Goal: Task Accomplishment & Management: Manage account settings

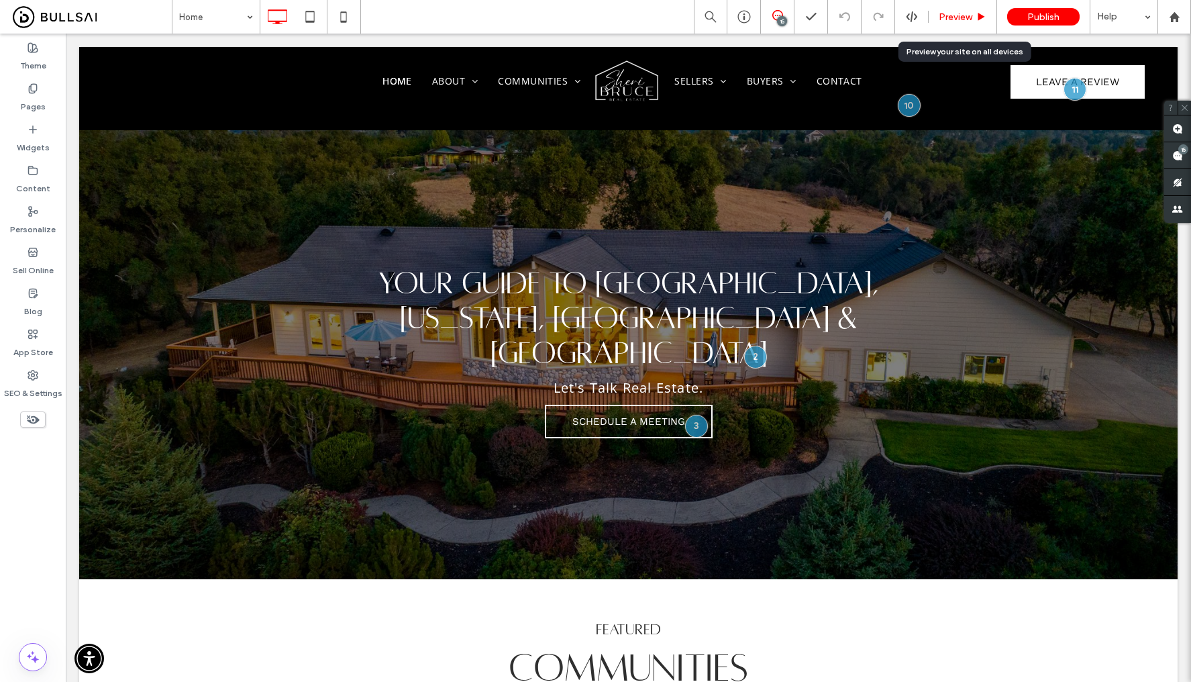
click at [958, 14] on span "Preview" at bounding box center [955, 16] width 34 height 11
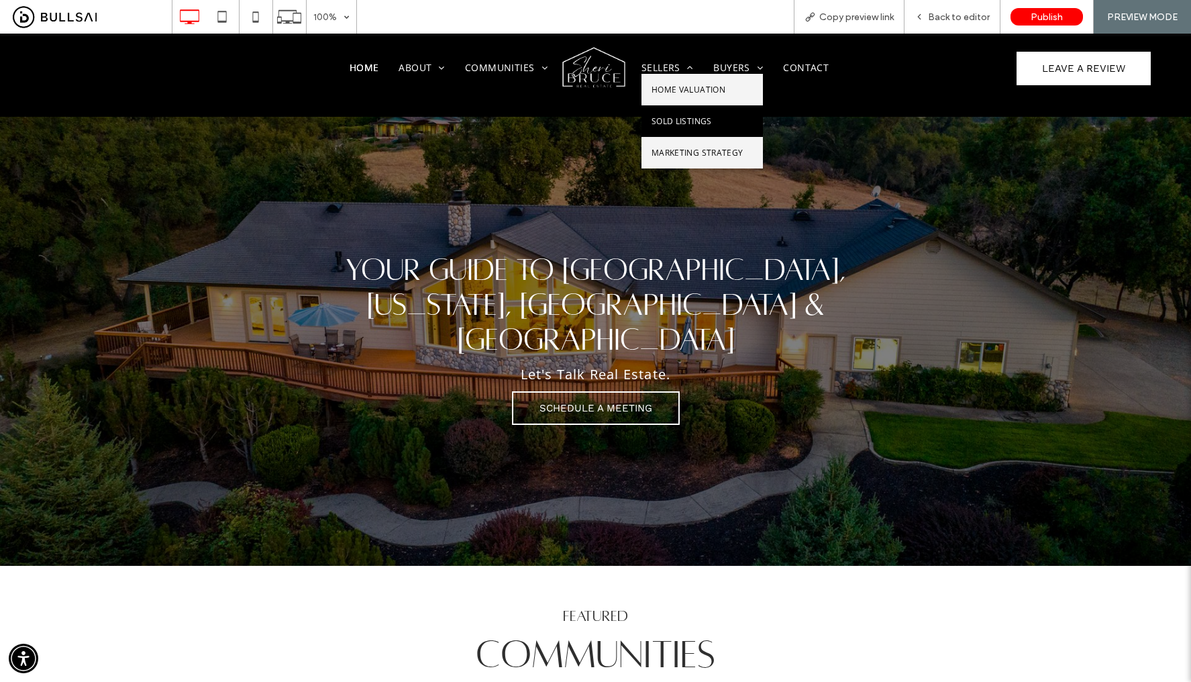
click at [664, 113] on link "Sold Listings" at bounding box center [701, 121] width 121 height 32
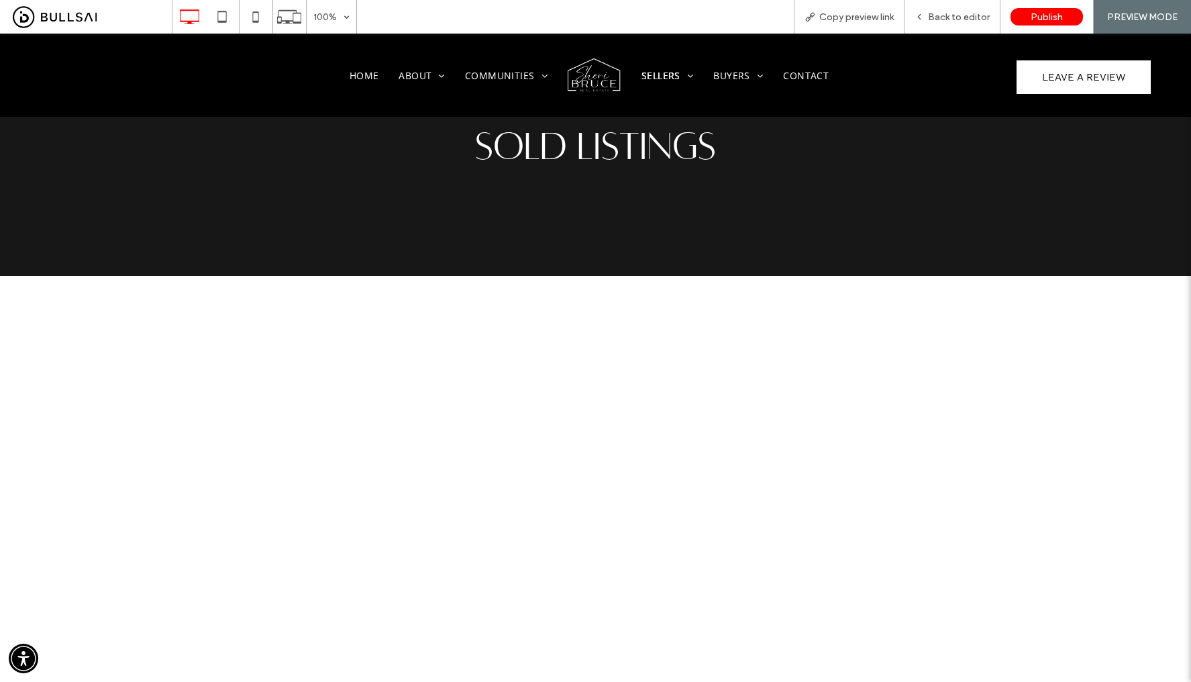
scroll to position [289, 0]
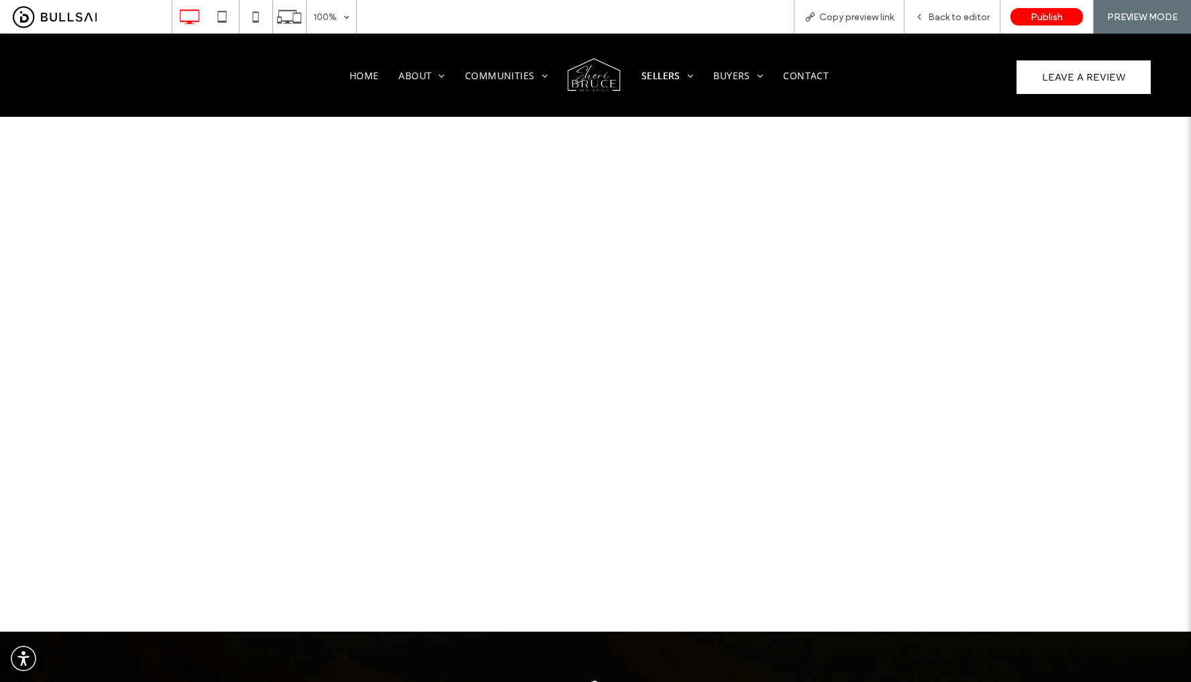
scroll to position [345, 0]
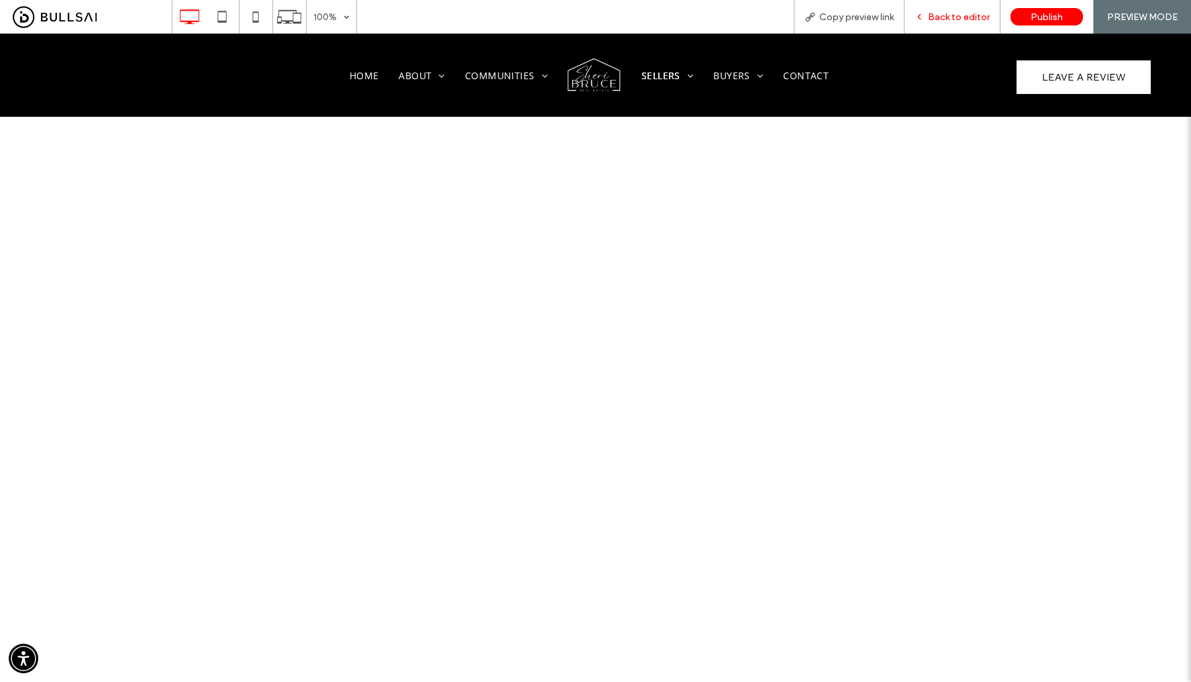
click at [944, 22] on span "Back to editor" at bounding box center [959, 16] width 62 height 11
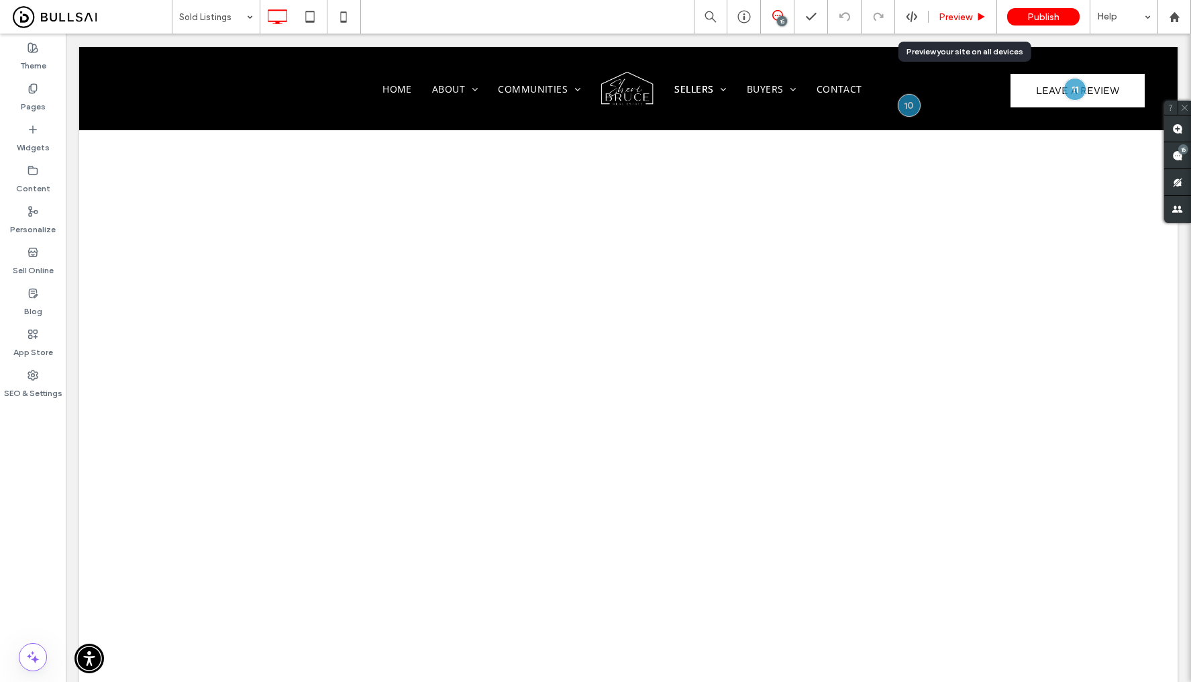
click at [960, 19] on span "Preview" at bounding box center [955, 16] width 34 height 11
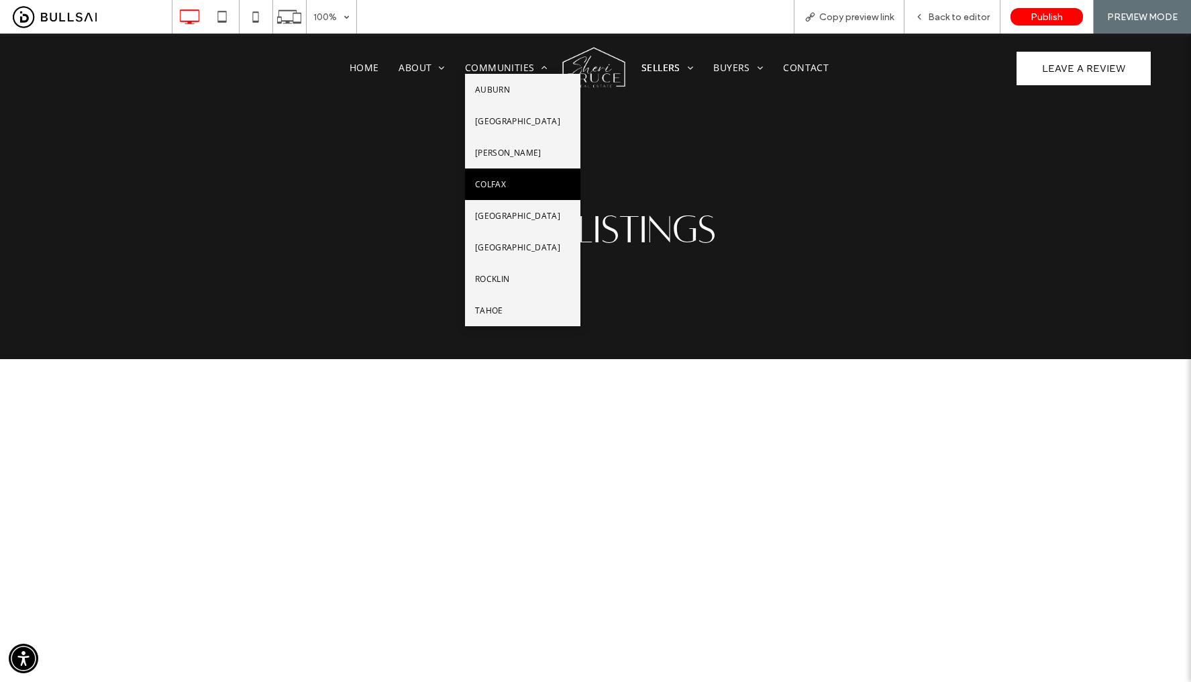
click at [488, 197] on link "Colfax" at bounding box center [522, 184] width 115 height 32
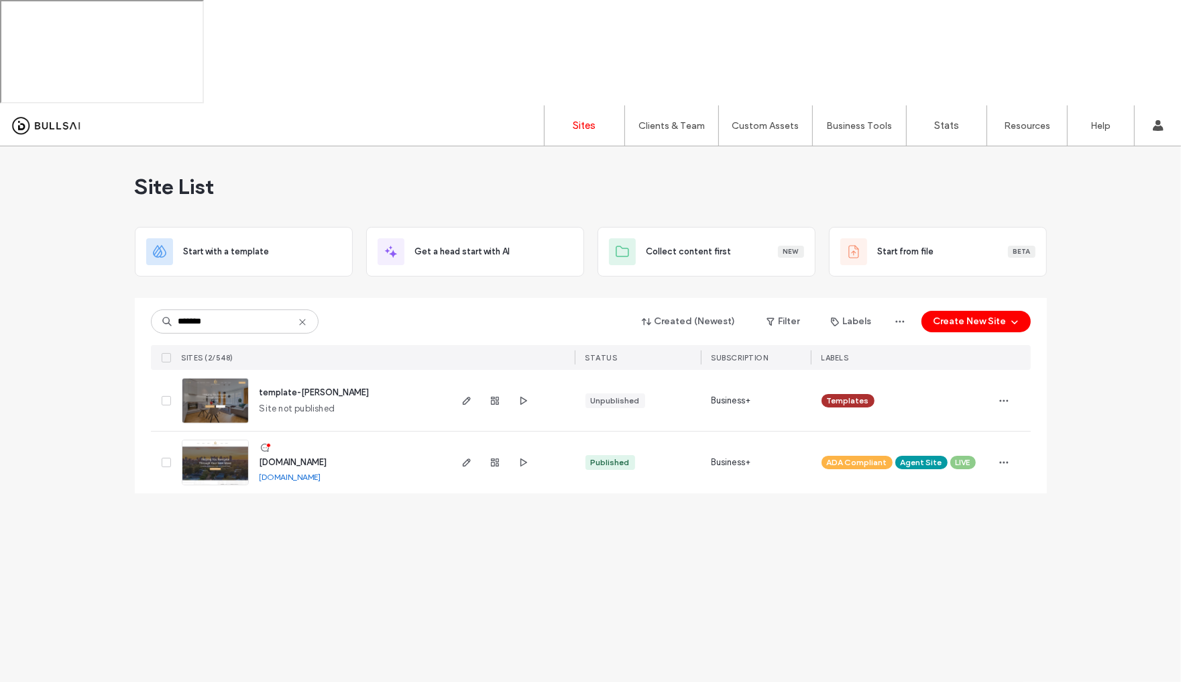
type input "*******"
click at [213, 440] on img at bounding box center [215, 485] width 66 height 91
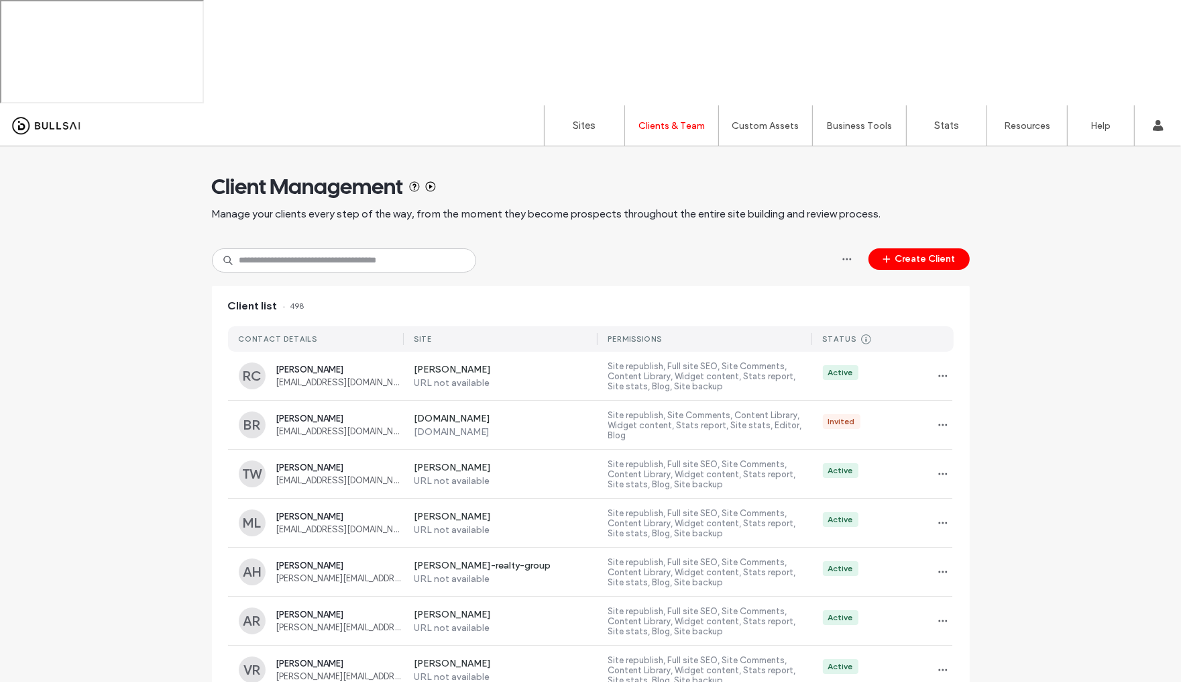
click at [297, 146] on div "Client Management Manage your clients every step of the way, from the moment th…" at bounding box center [591, 197] width 758 height 102
click at [291, 248] on input at bounding box center [344, 260] width 264 height 24
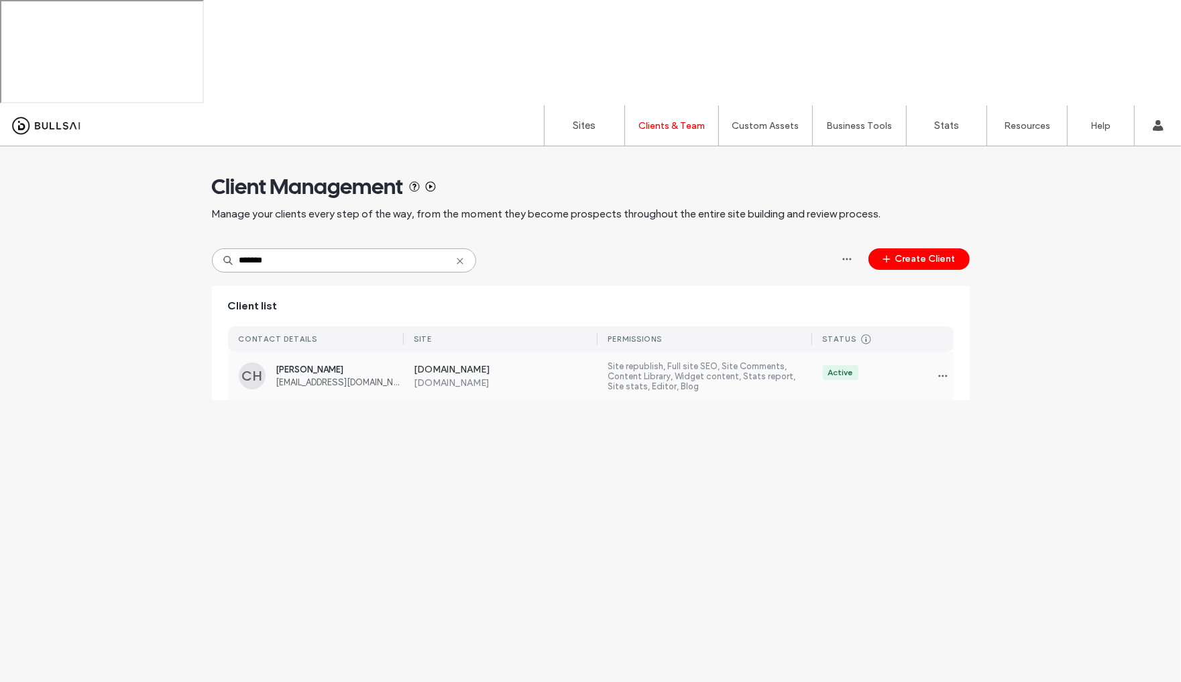
type input "*******"
click at [315, 364] on span "Chantel Hernandez" at bounding box center [339, 369] width 127 height 10
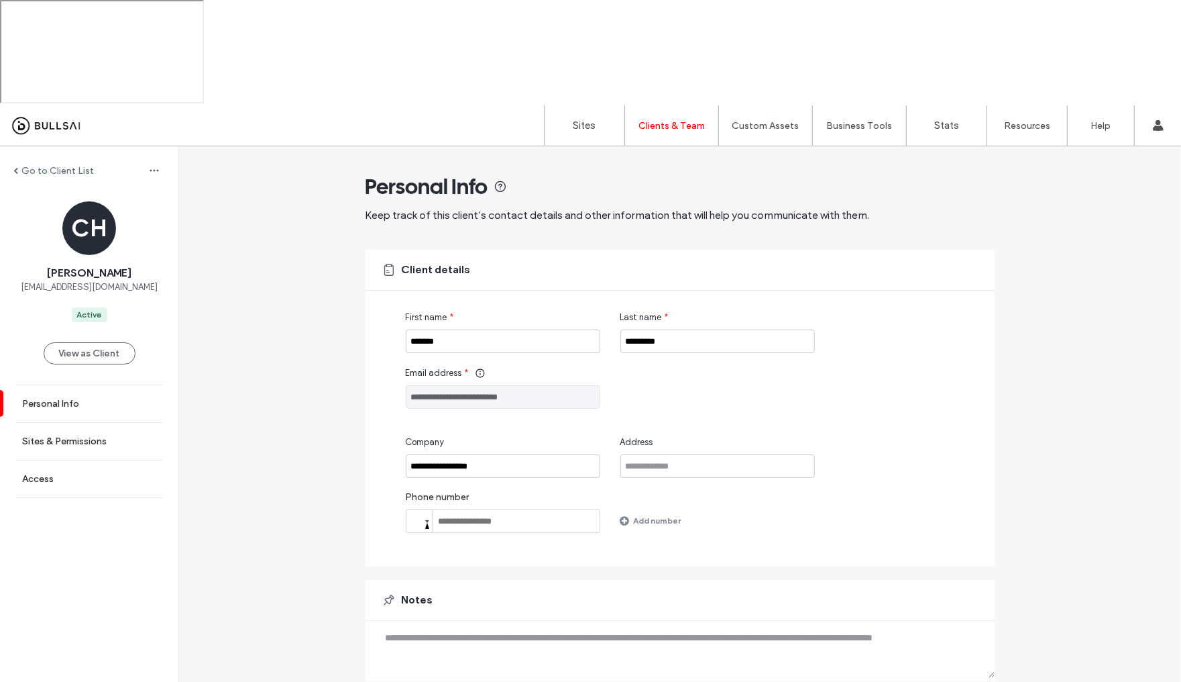
drag, startPoint x: 565, startPoint y: 290, endPoint x: 409, endPoint y: 287, distance: 156.3
click at [409, 385] on input "**********" at bounding box center [503, 396] width 195 height 23
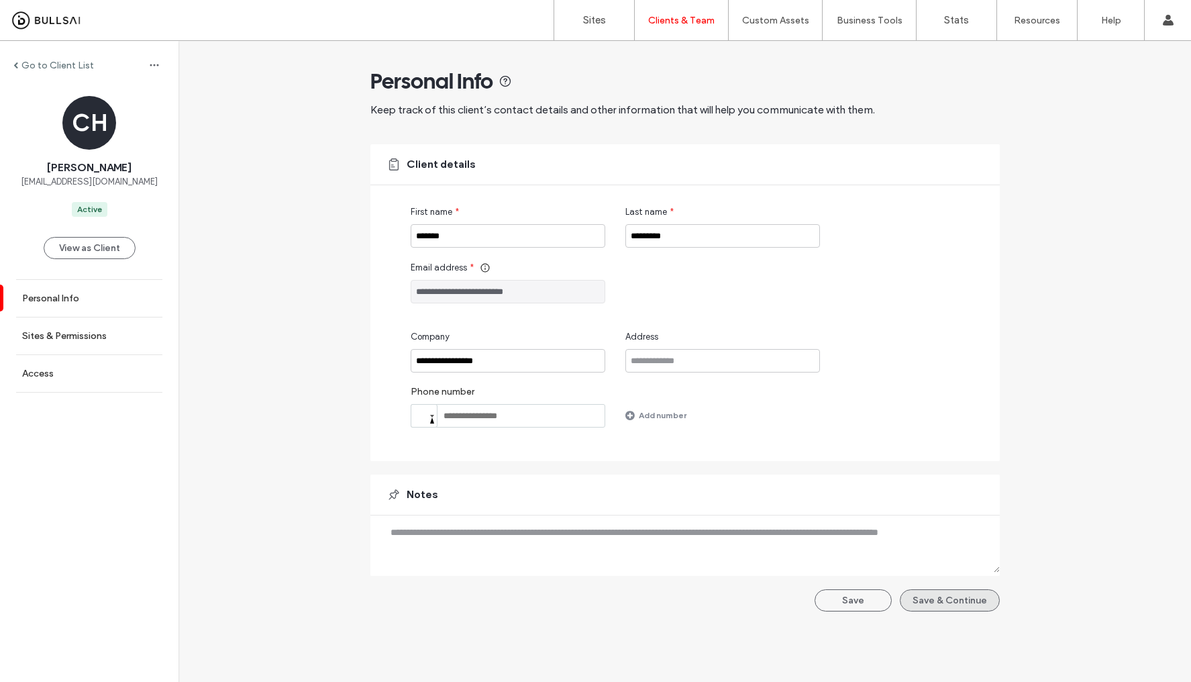
click at [958, 597] on button "Save & Continue" at bounding box center [950, 600] width 100 height 22
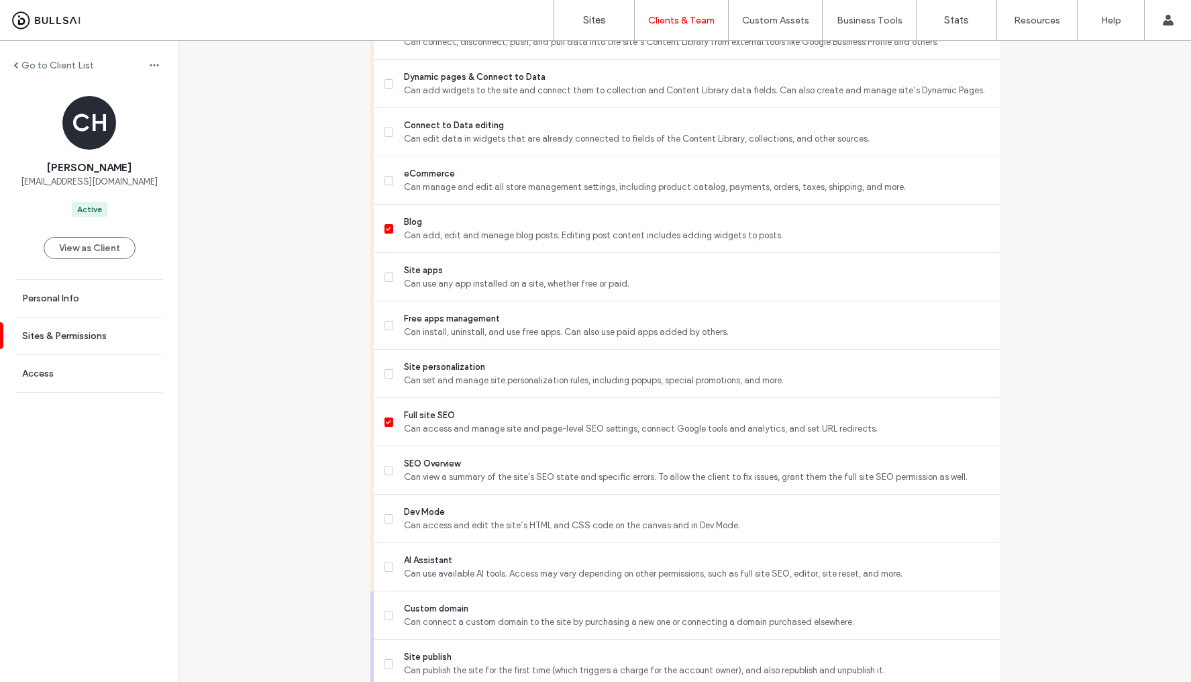
scroll to position [1017, 0]
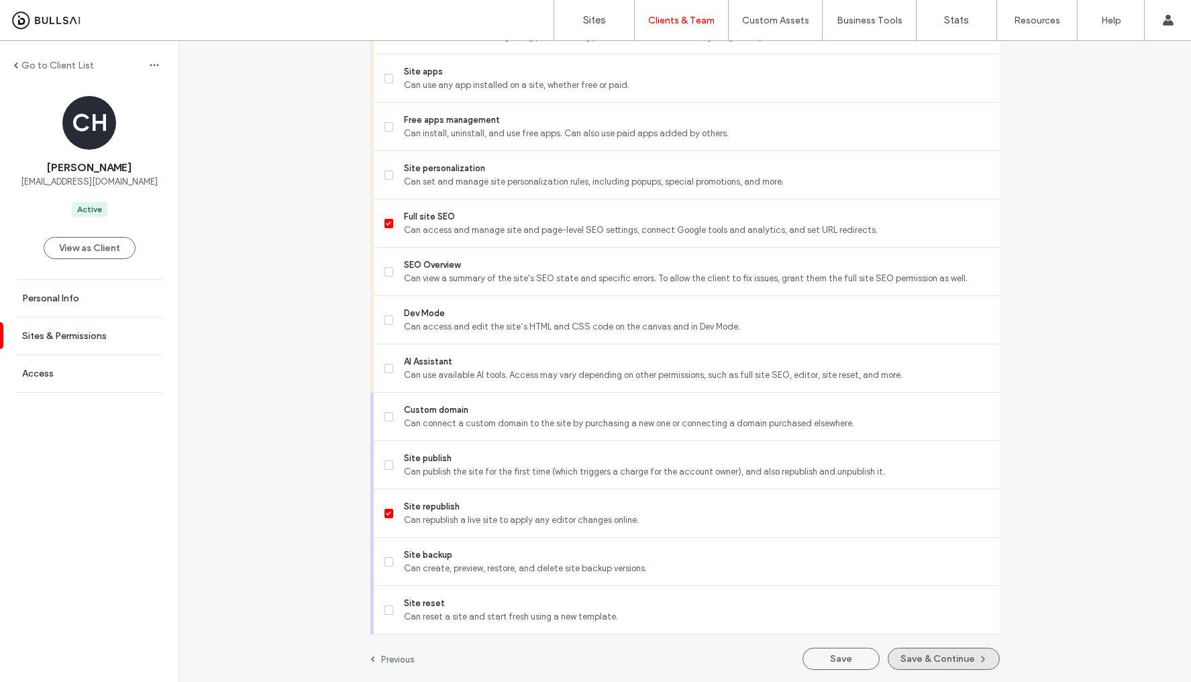
click at [921, 655] on button "Save & Continue" at bounding box center [944, 658] width 112 height 22
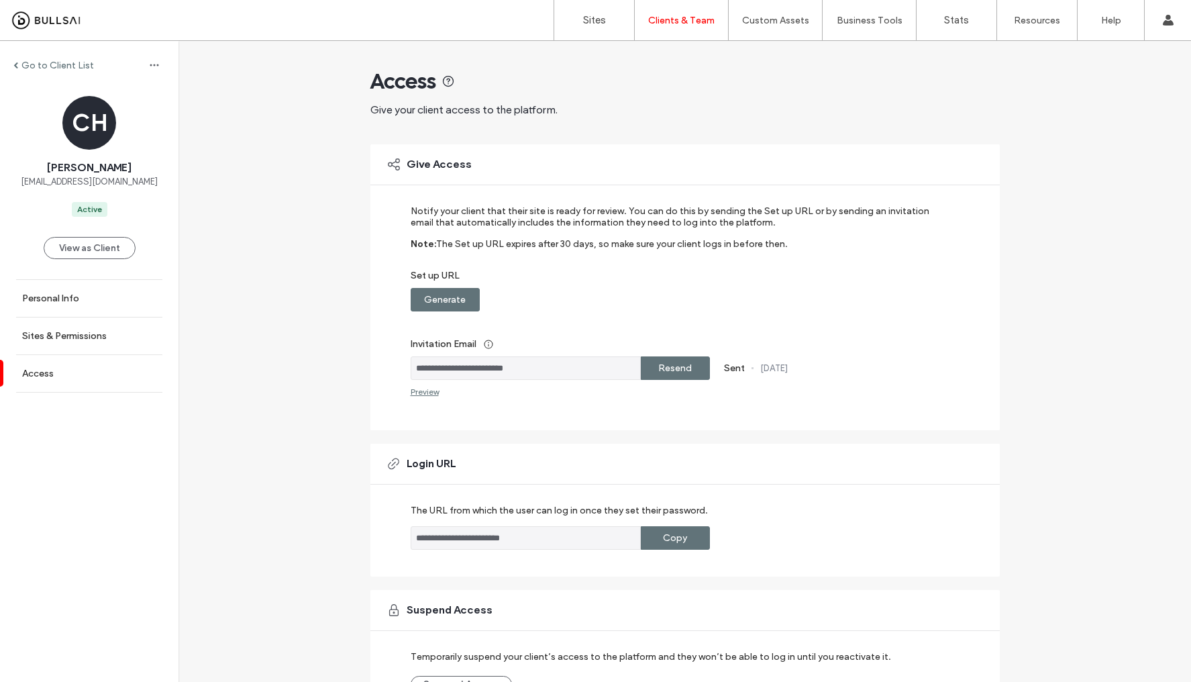
click at [681, 535] on label "Copy" at bounding box center [675, 537] width 24 height 25
click at [684, 537] on div "Copy" at bounding box center [675, 537] width 69 height 23
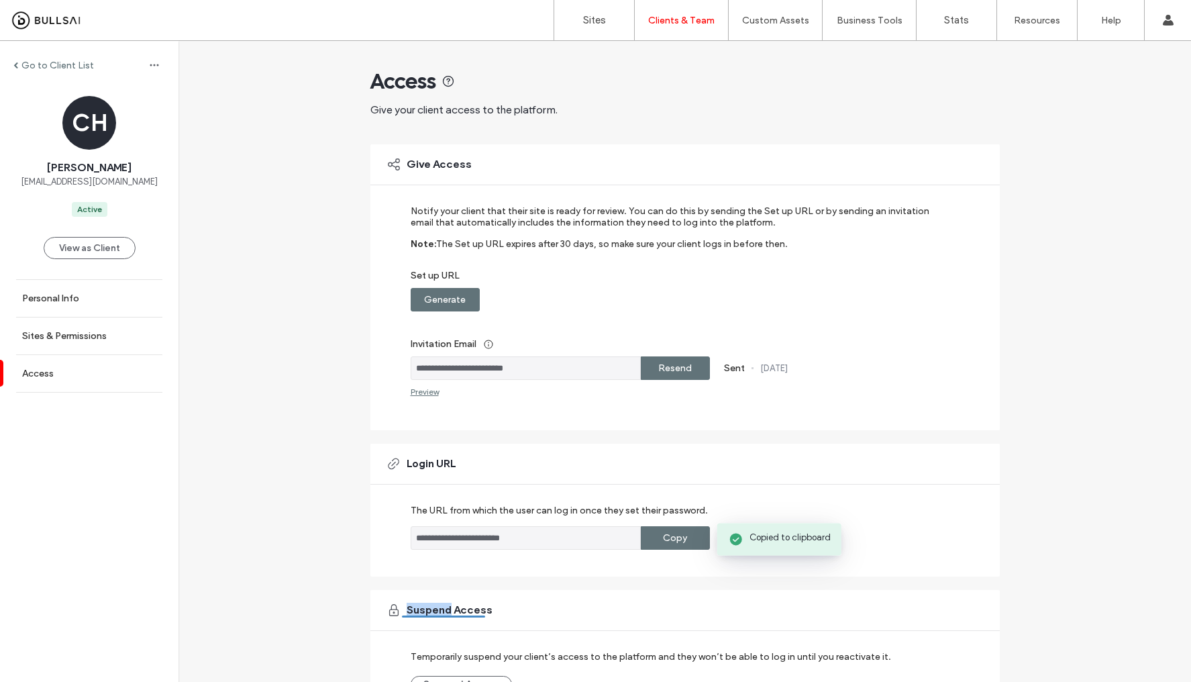
click at [684, 537] on div "Copy" at bounding box center [675, 537] width 69 height 23
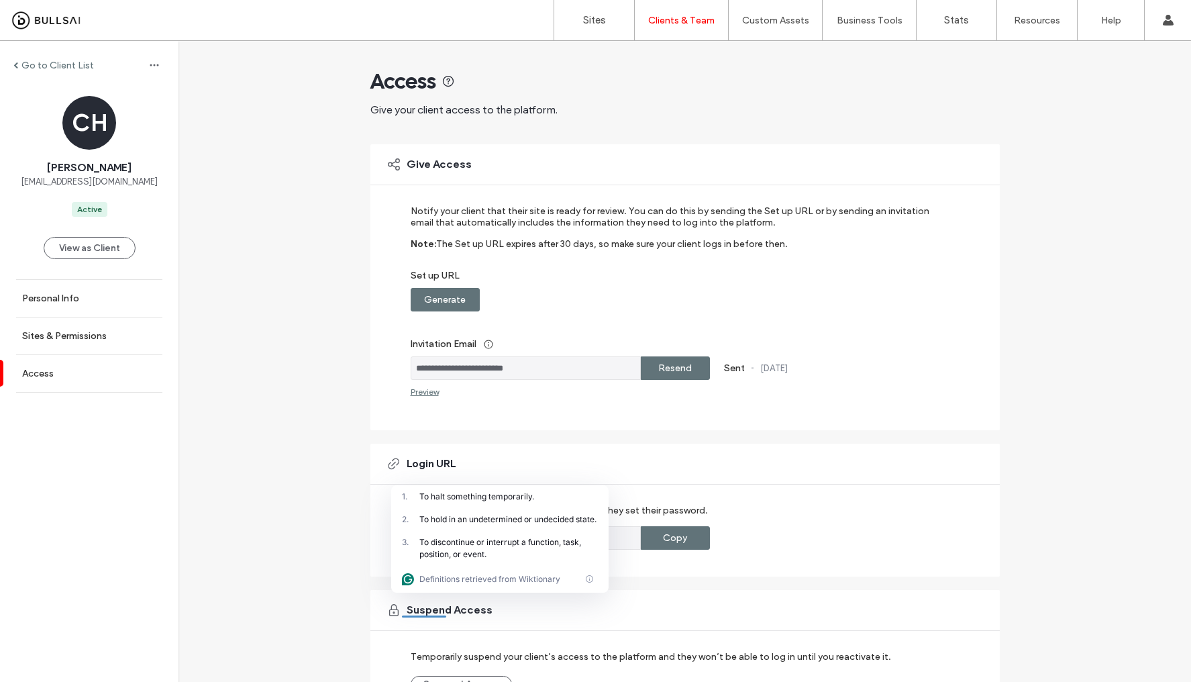
drag, startPoint x: 562, startPoint y: 369, endPoint x: 410, endPoint y: 366, distance: 152.3
click at [411, 366] on input "**********" at bounding box center [526, 367] width 230 height 23
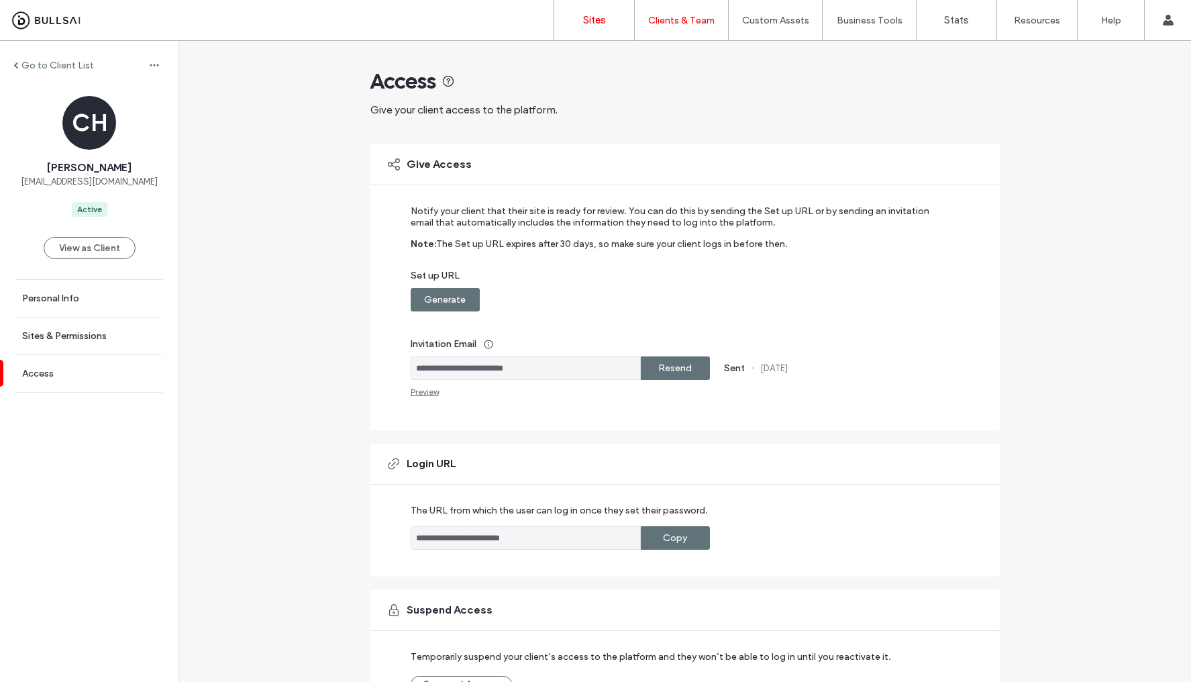
click at [598, 24] on label "Sites" at bounding box center [594, 20] width 23 height 12
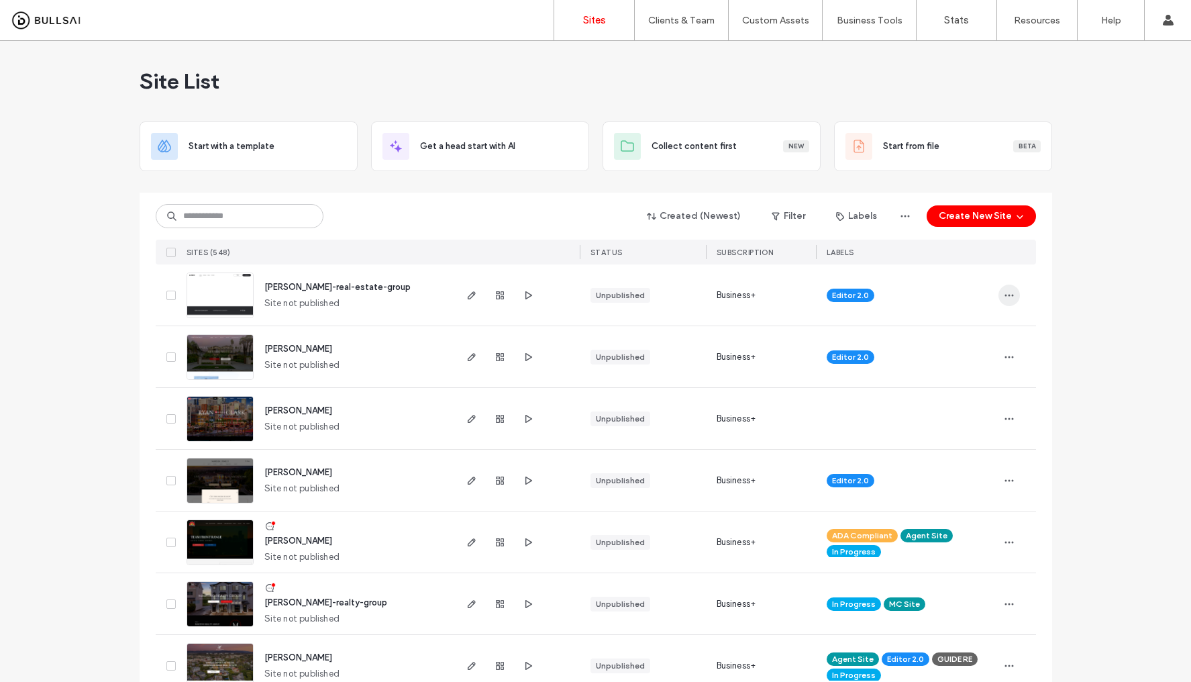
click at [1011, 286] on span "button" at bounding box center [1008, 294] width 21 height 21
click at [933, 452] on span "Site Dashboard" at bounding box center [951, 456] width 62 height 13
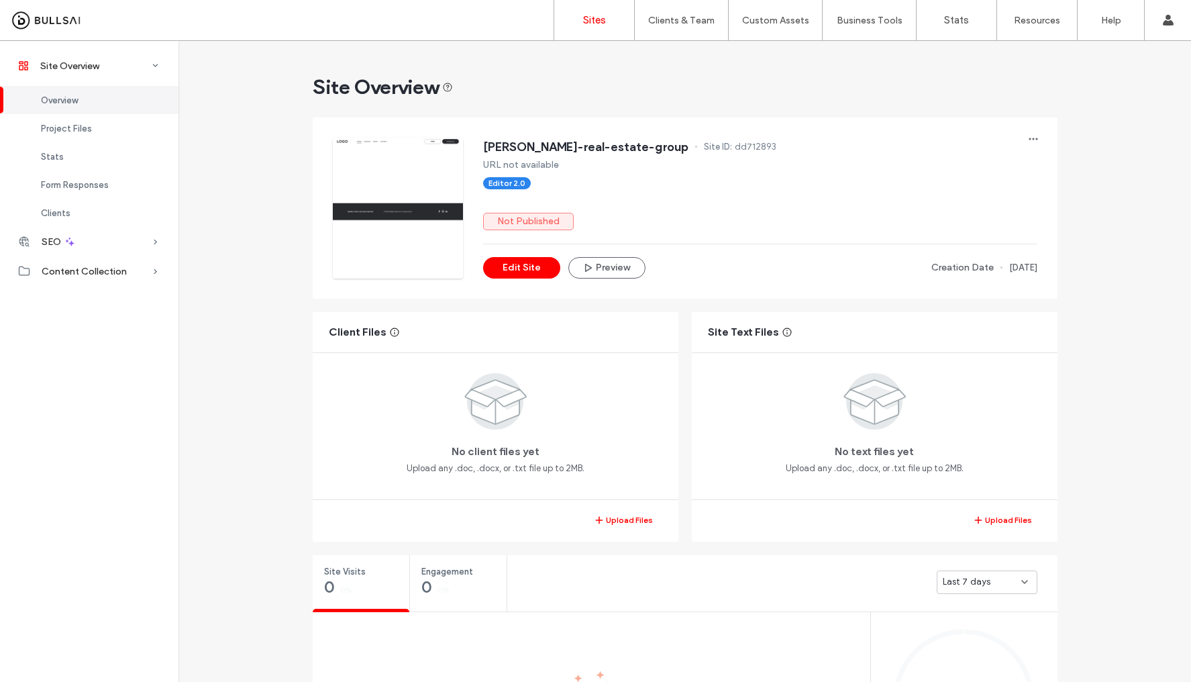
click at [607, 26] on link "Sites" at bounding box center [594, 20] width 80 height 40
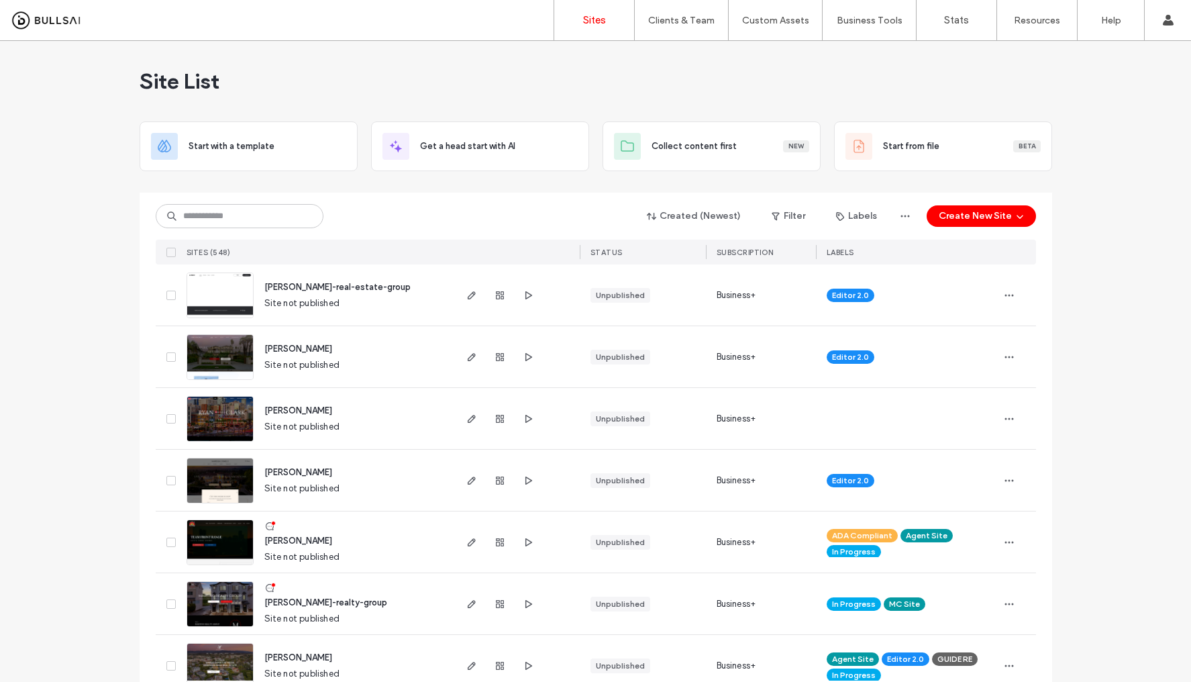
click at [202, 289] on img at bounding box center [220, 318] width 66 height 91
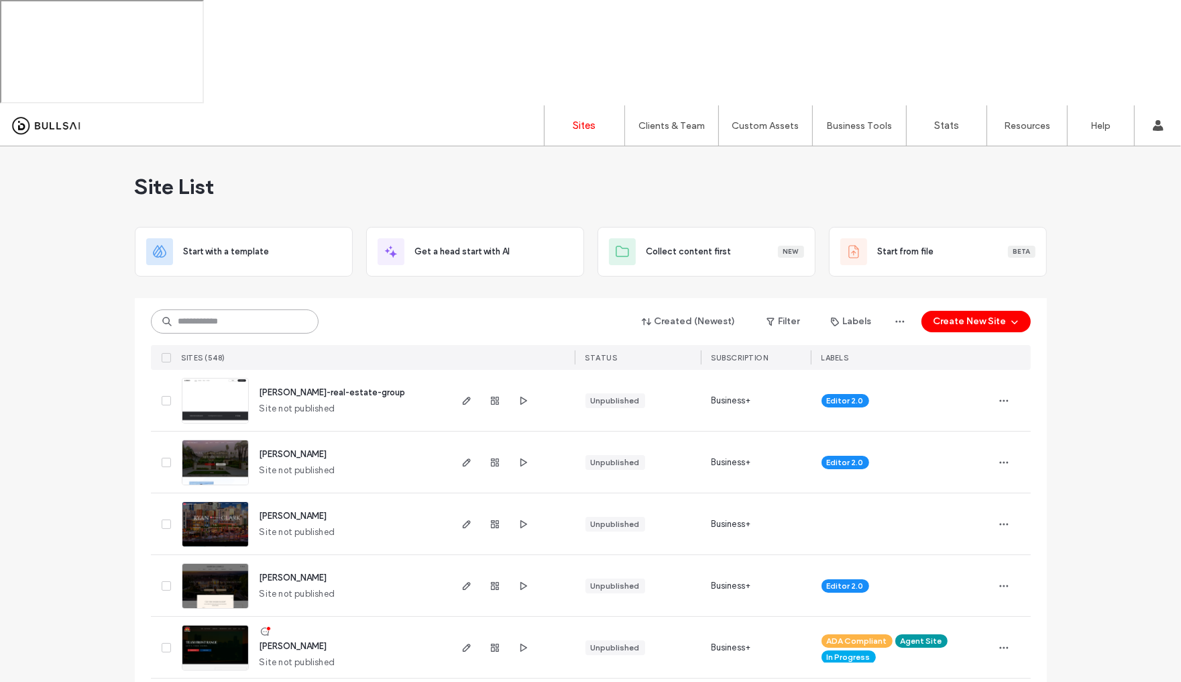
click at [254, 309] on input at bounding box center [235, 321] width 168 height 24
click at [676, 155] on label "Client Management" at bounding box center [674, 160] width 78 height 10
